Goal: Information Seeking & Learning: Learn about a topic

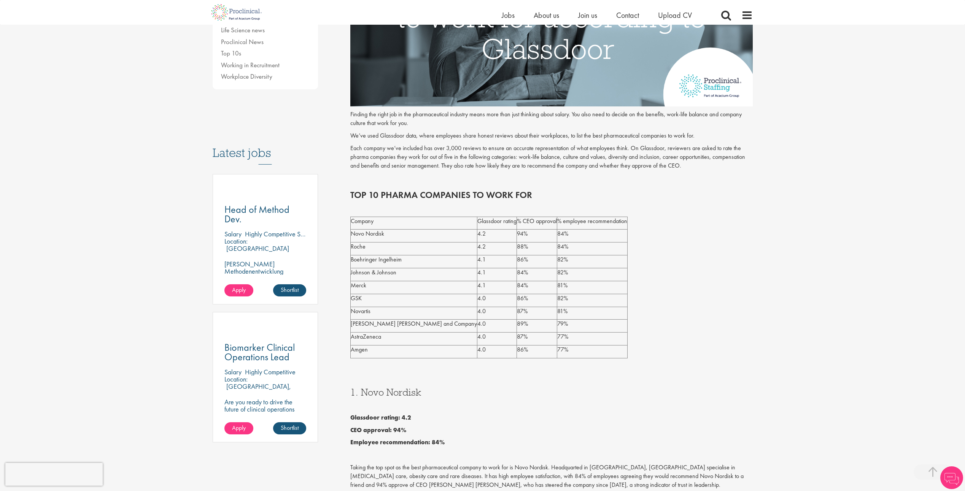
scroll to position [342, 0]
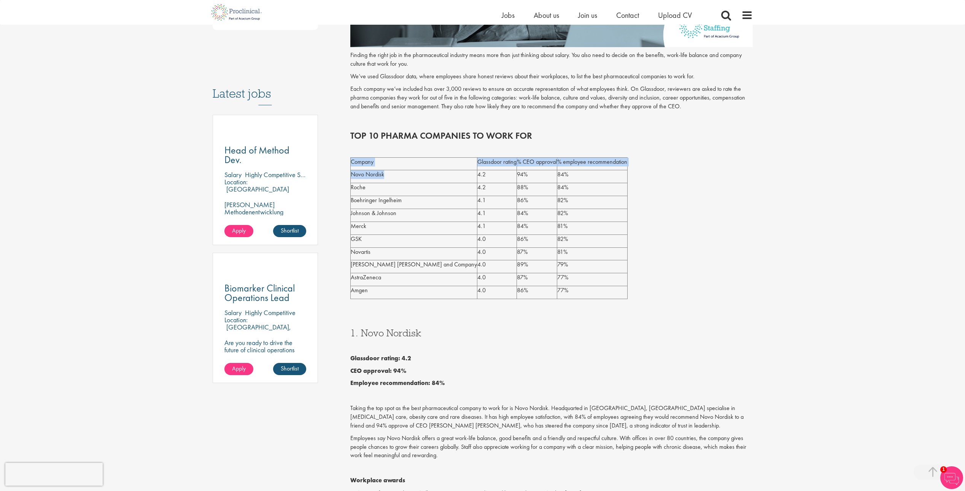
drag, startPoint x: 385, startPoint y: 174, endPoint x: 345, endPoint y: 174, distance: 39.9
drag, startPoint x: 345, startPoint y: 174, endPoint x: 629, endPoint y: 213, distance: 286.9
click at [629, 213] on div "Company Glassdoor rating % CEO approval % employee recommendation Novo Nordisk …" at bounding box center [551, 228] width 402 height 142
drag, startPoint x: 390, startPoint y: 175, endPoint x: 353, endPoint y: 177, distance: 37.3
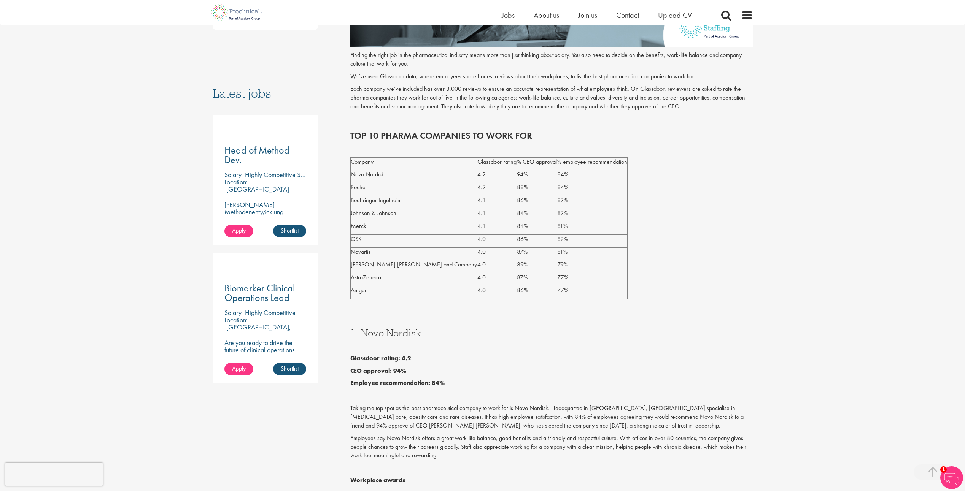
click at [353, 177] on p "Novo Nordisk" at bounding box center [414, 174] width 126 height 9
copy p "Novo Nordisk"
click at [748, 261] on div "Company Glassdoor rating % CEO approval % employee recommendation Novo Nordisk …" at bounding box center [551, 228] width 402 height 142
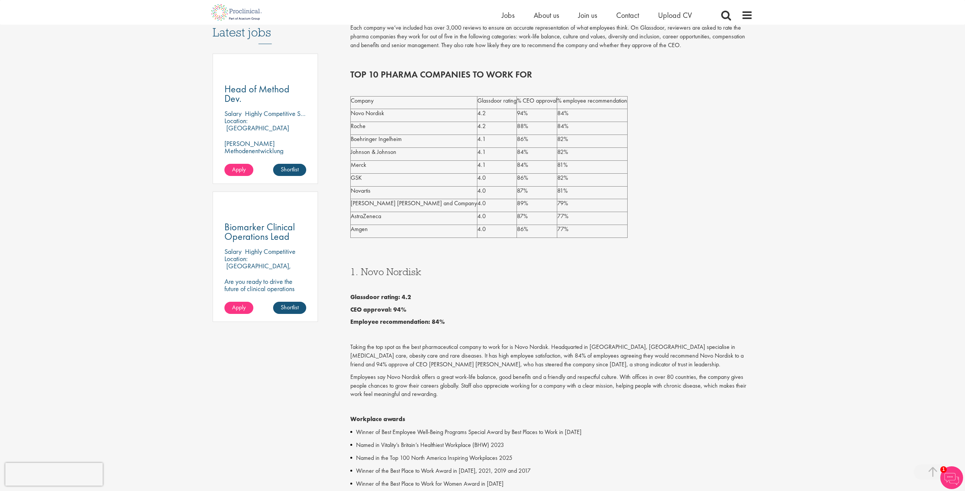
scroll to position [380, 0]
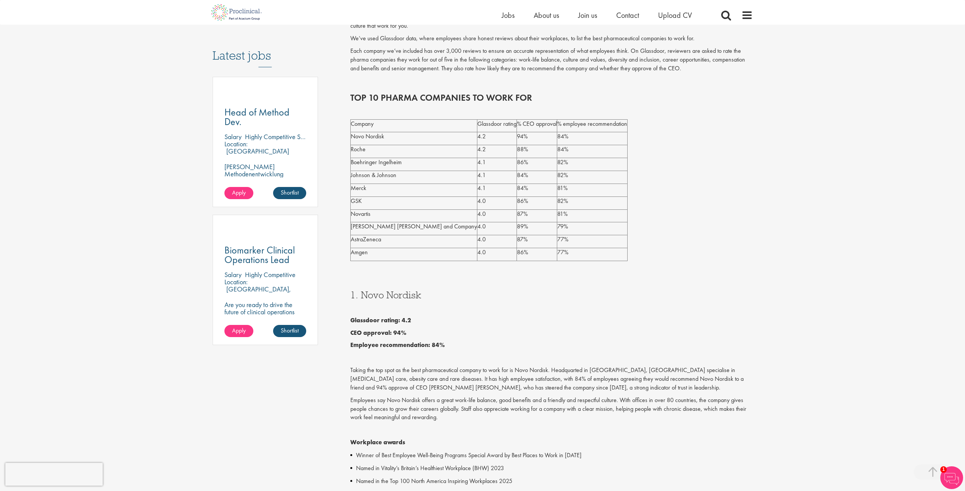
drag, startPoint x: 371, startPoint y: 151, endPoint x: 350, endPoint y: 149, distance: 21.3
drag, startPoint x: 350, startPoint y: 149, endPoint x: 366, endPoint y: 151, distance: 16.4
click at [365, 151] on p "Roche" at bounding box center [414, 149] width 126 height 9
drag, startPoint x: 369, startPoint y: 151, endPoint x: 351, endPoint y: 149, distance: 17.7
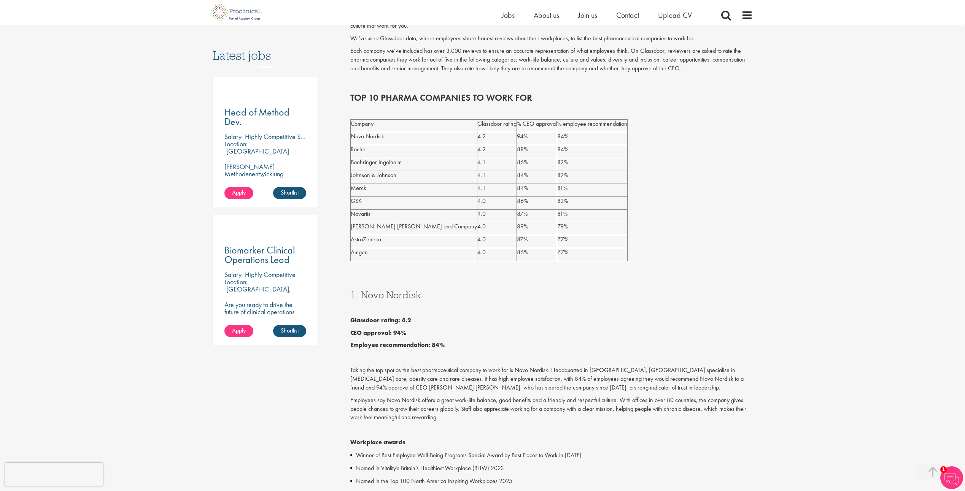
click at [351, 149] on p "Roche" at bounding box center [414, 149] width 126 height 9
copy p "Roche"
click at [680, 219] on div "Company Glassdoor rating % CEO approval % employee recommendation Novo Nordisk …" at bounding box center [551, 190] width 402 height 142
